Goal: Information Seeking & Learning: Learn about a topic

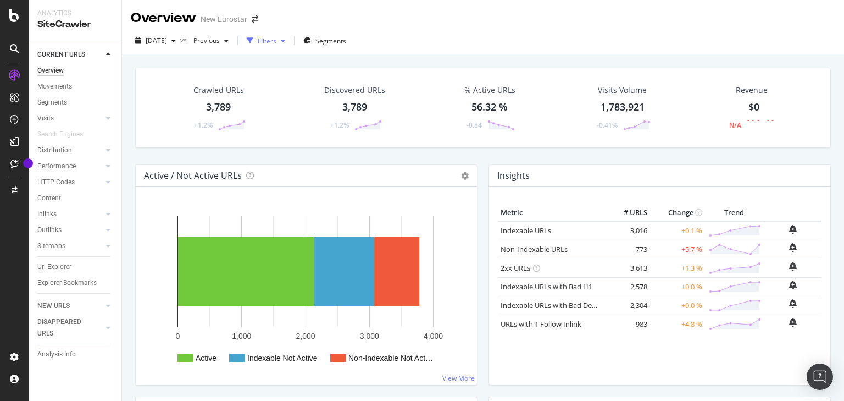
click at [276, 38] on div "Filters" at bounding box center [267, 40] width 19 height 9
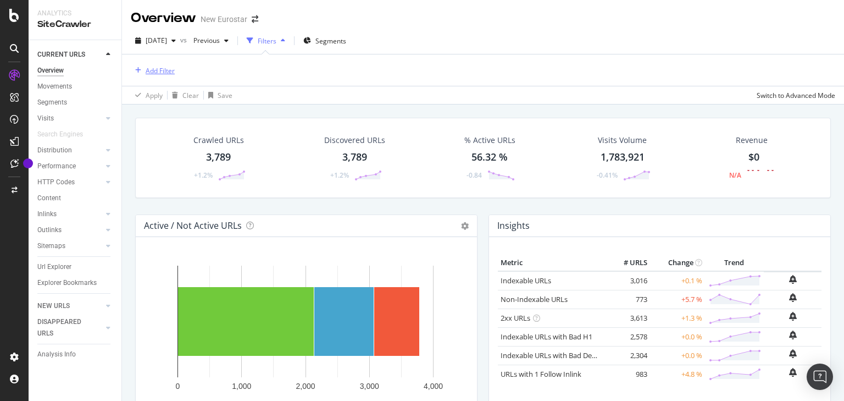
click at [173, 71] on div "Add Filter" at bounding box center [160, 70] width 29 height 9
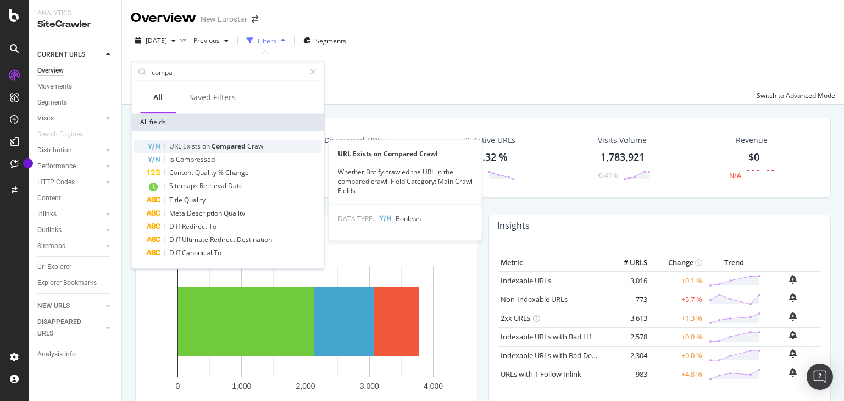
type input "compa"
click at [240, 150] on div "URL Exists on Compared Crawl" at bounding box center [234, 146] width 175 height 13
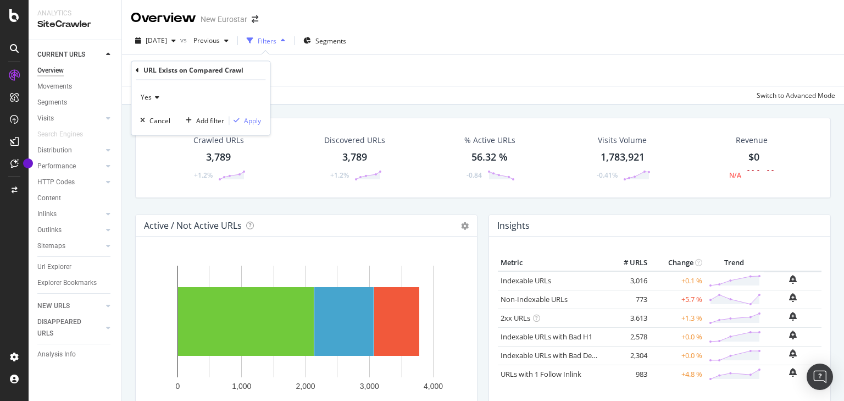
click at [161, 99] on div "Yes" at bounding box center [200, 98] width 121 height 18
click at [152, 130] on span "No" at bounding box center [150, 134] width 9 height 9
click at [242, 119] on div "button" at bounding box center [236, 121] width 15 height 7
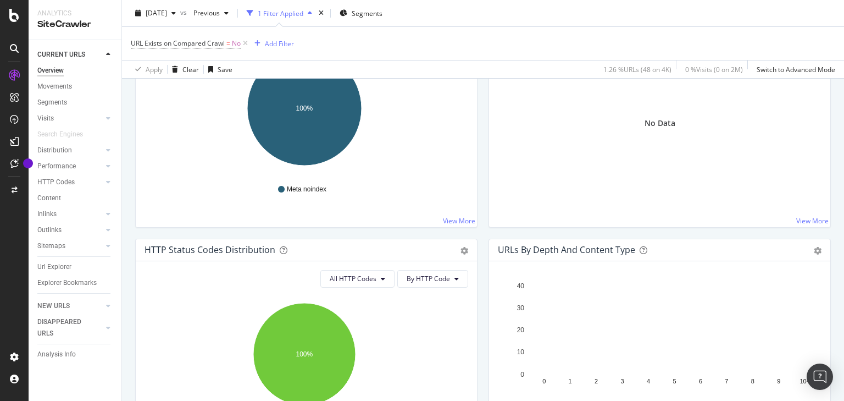
scroll to position [352, 0]
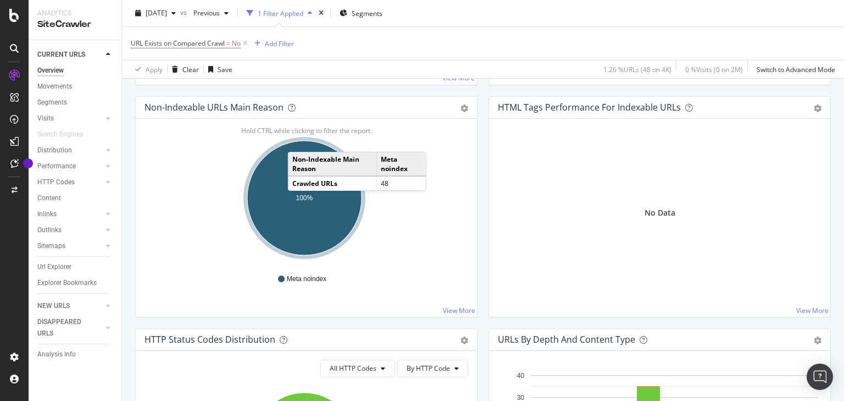
click at [298, 189] on div "Non-Indexable Main Reason Meta noindex Crawled URLs 48" at bounding box center [357, 171] width 138 height 39
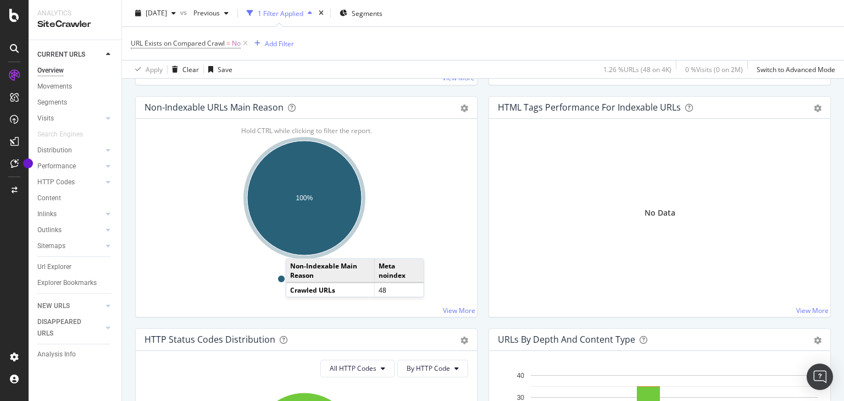
click at [297, 246] on ellipse "A chart." at bounding box center [304, 198] width 114 height 114
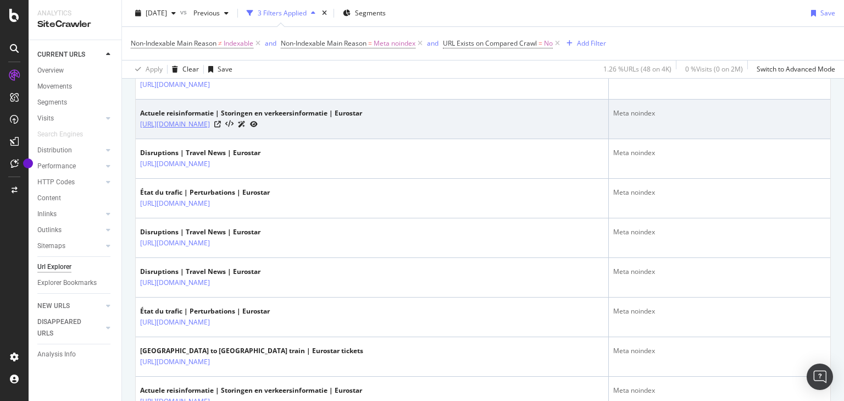
scroll to position [949, 0]
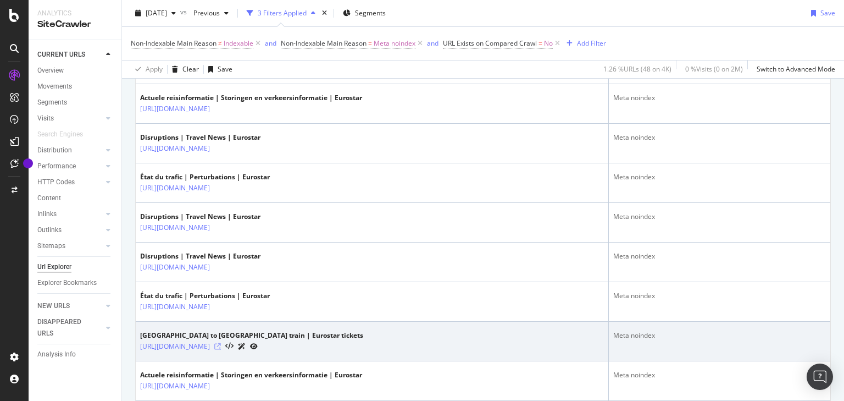
click at [221, 343] on icon at bounding box center [217, 346] width 7 height 7
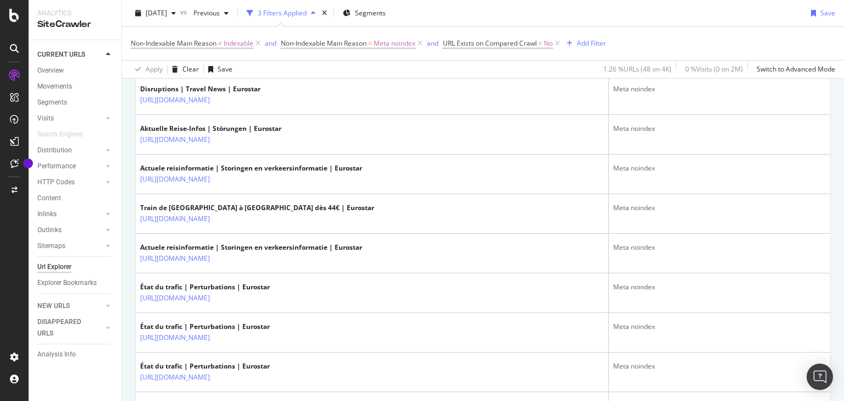
scroll to position [1653, 0]
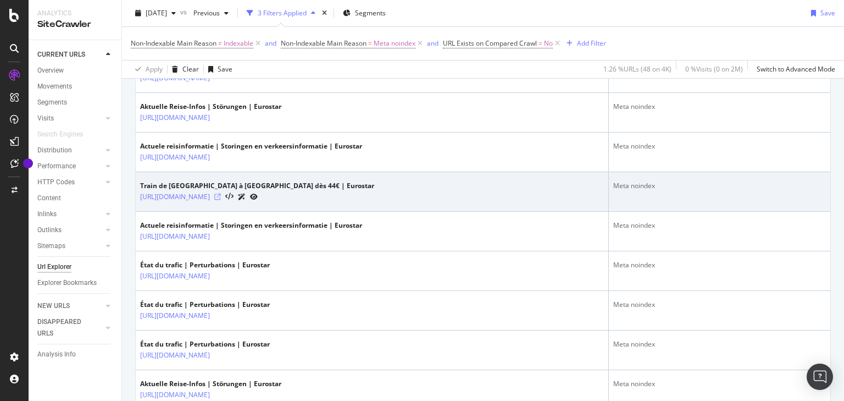
click at [221, 193] on icon at bounding box center [217, 196] width 7 height 7
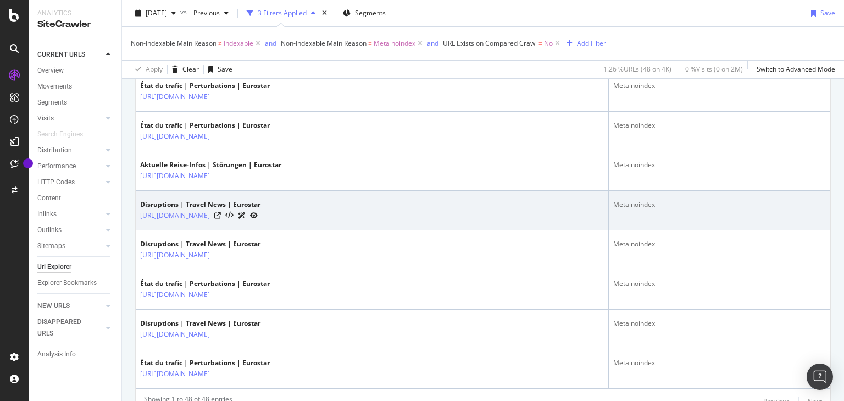
scroll to position [1916, 0]
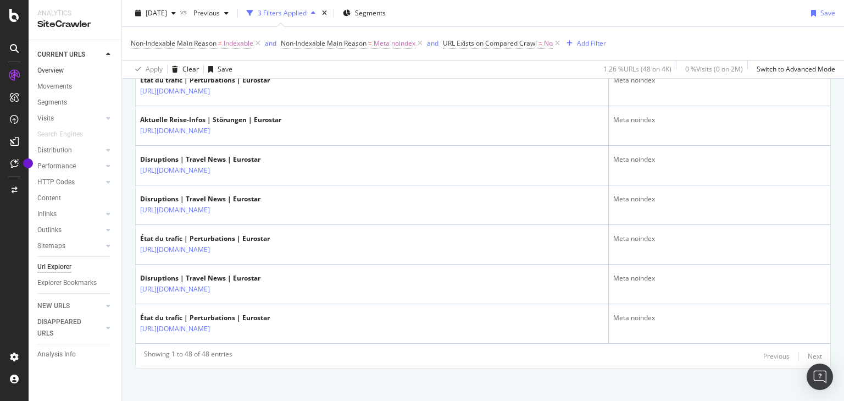
click at [70, 66] on link "Overview" at bounding box center [75, 71] width 76 height 12
